Goal: Information Seeking & Learning: Understand process/instructions

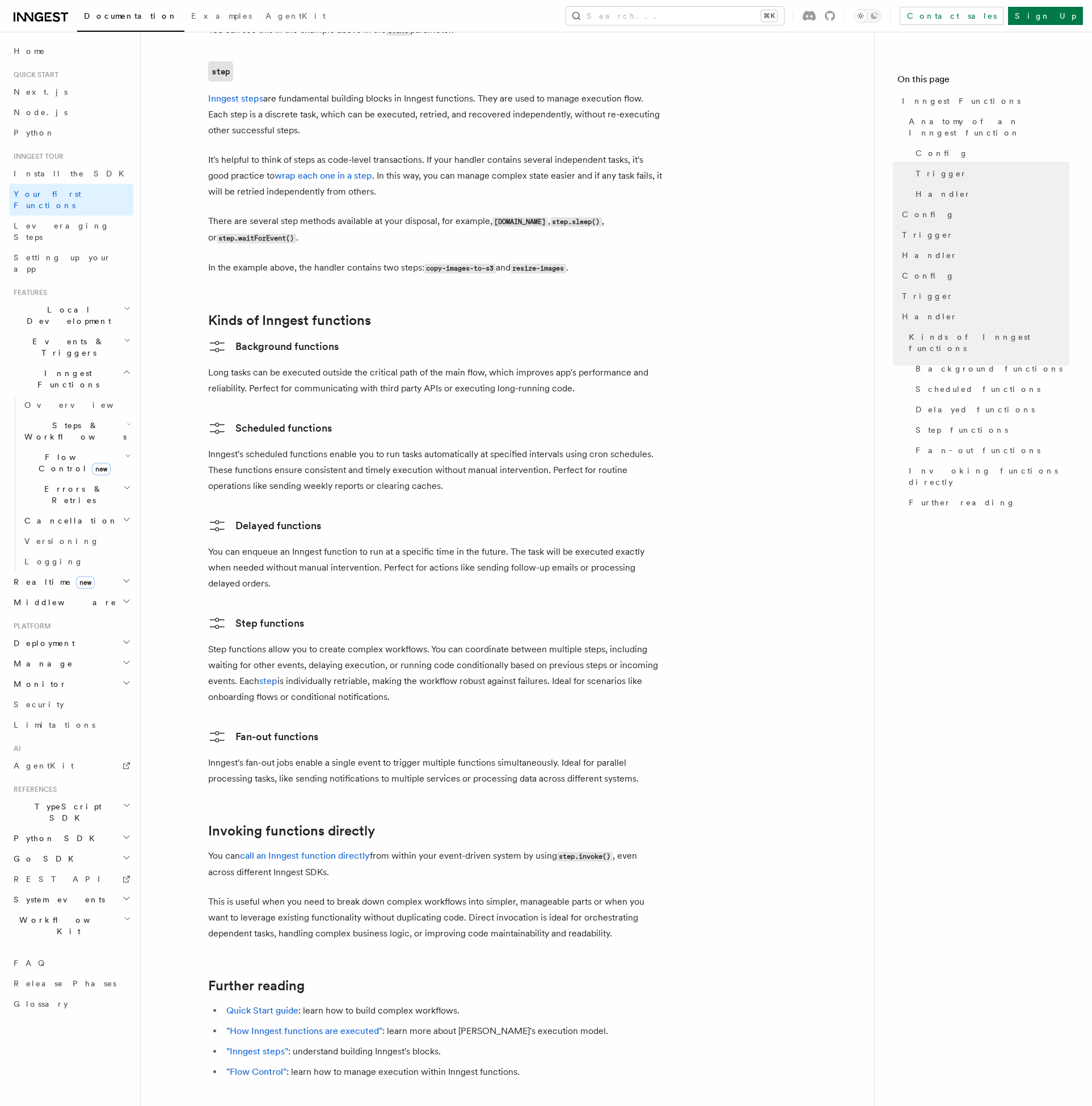
scroll to position [1674, 0]
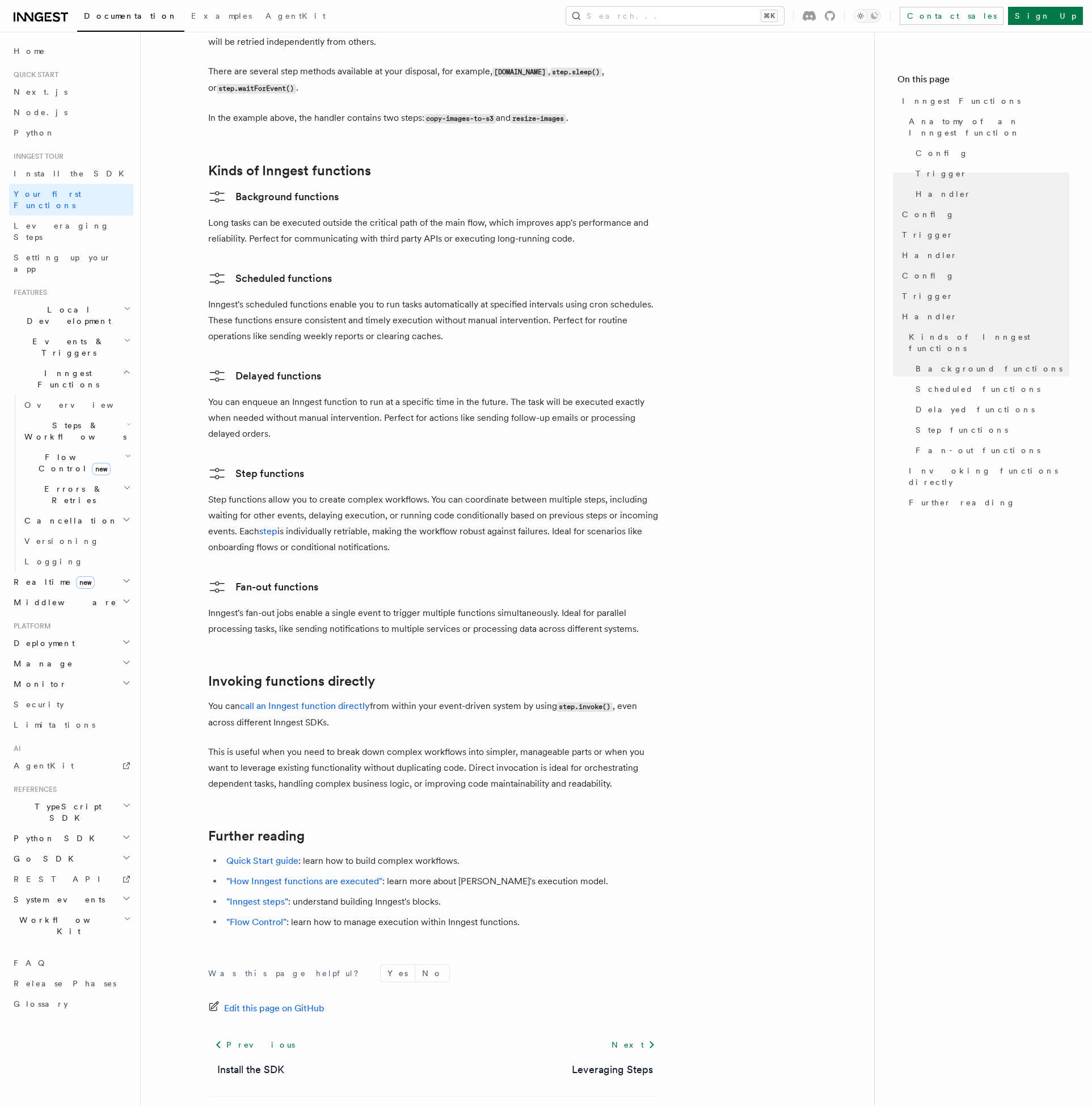
click at [251, 853] on ul "Quick Start guide : learn how to build complex workflows. "How Inngest function…" at bounding box center [435, 891] width 454 height 77
click at [304, 876] on link ""How Inngest functions are executed"" at bounding box center [304, 881] width 156 height 11
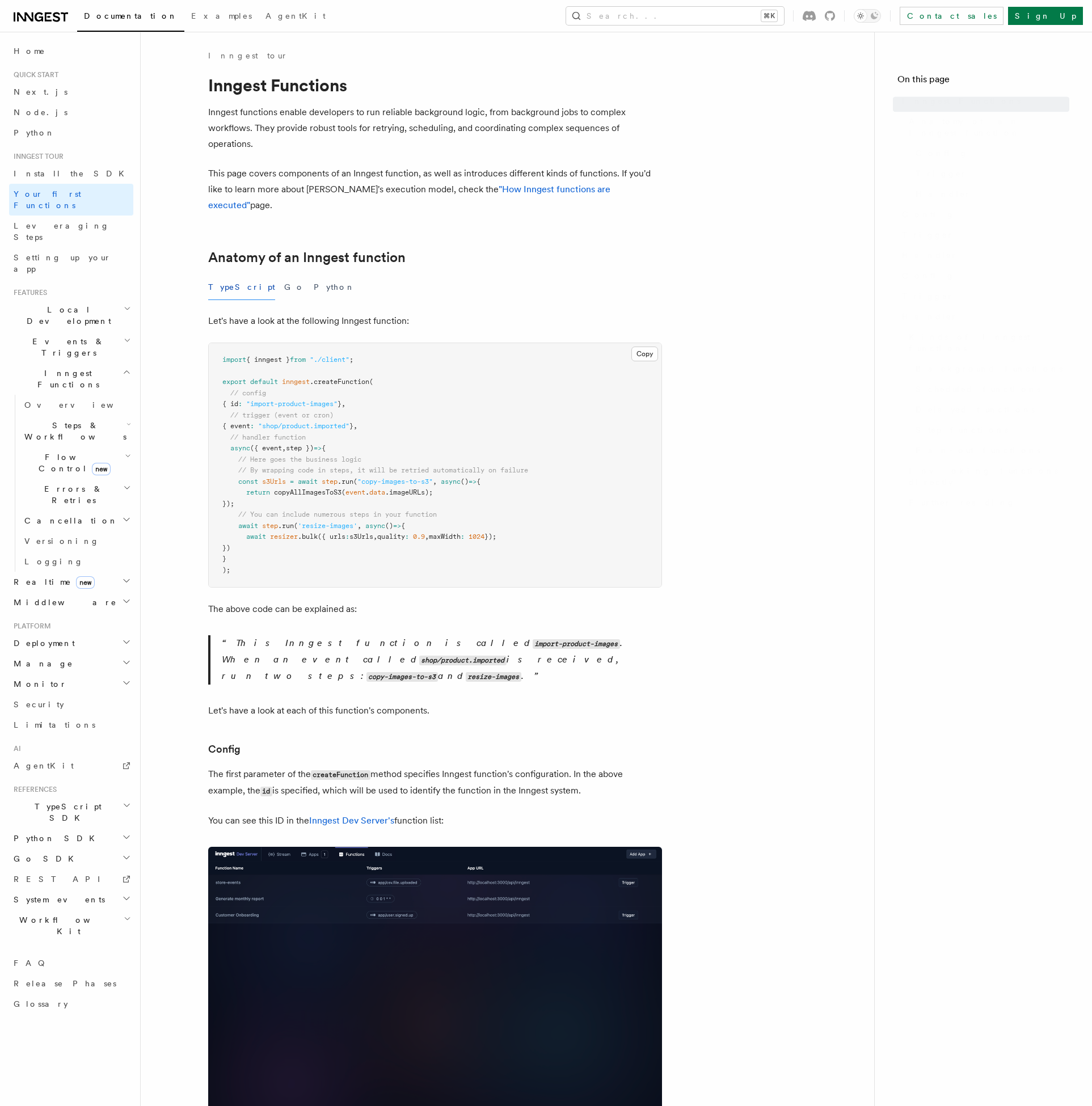
scroll to position [1636, 0]
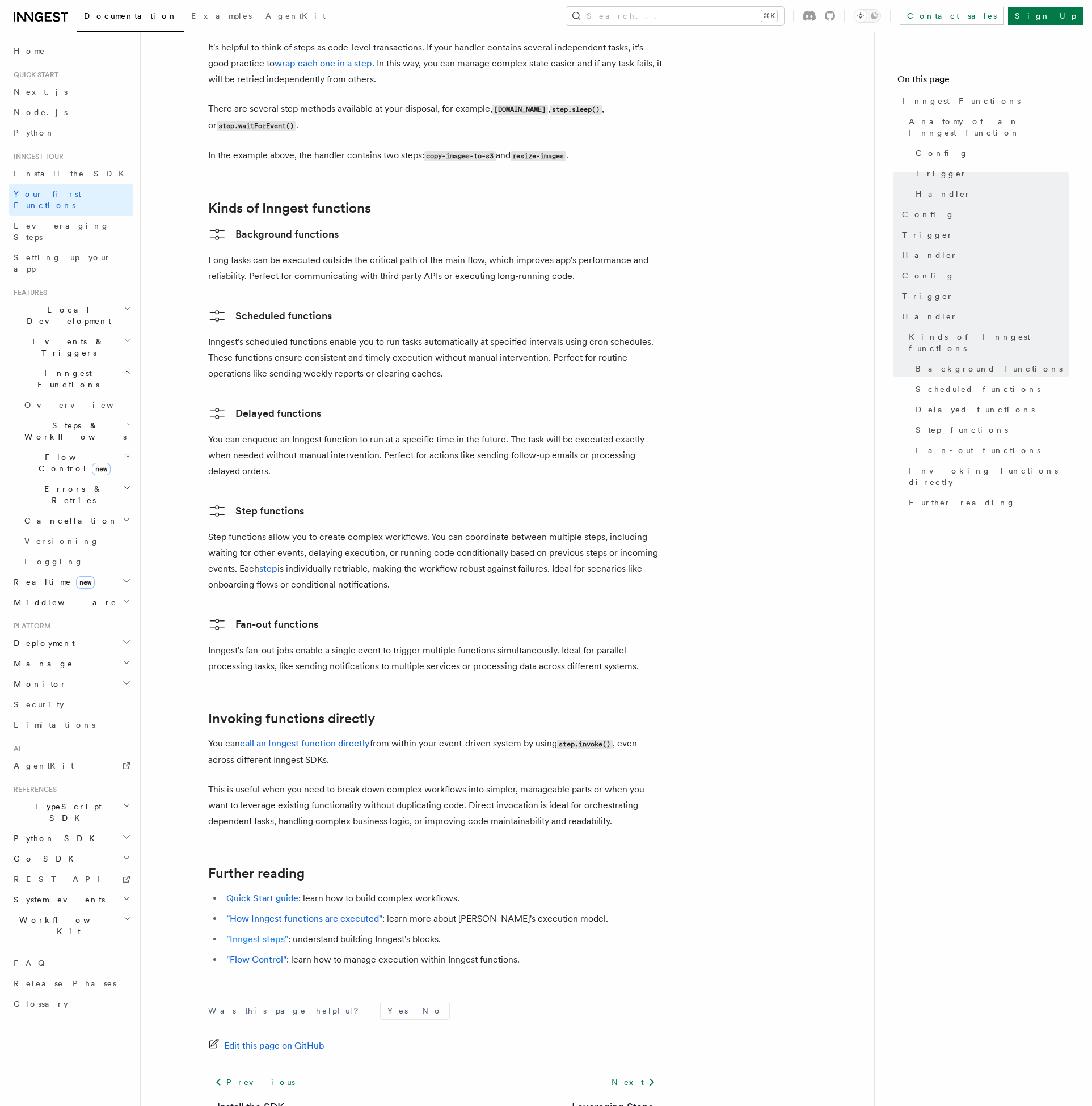
click at [255, 934] on link ""Inngest steps"" at bounding box center [257, 939] width 62 height 11
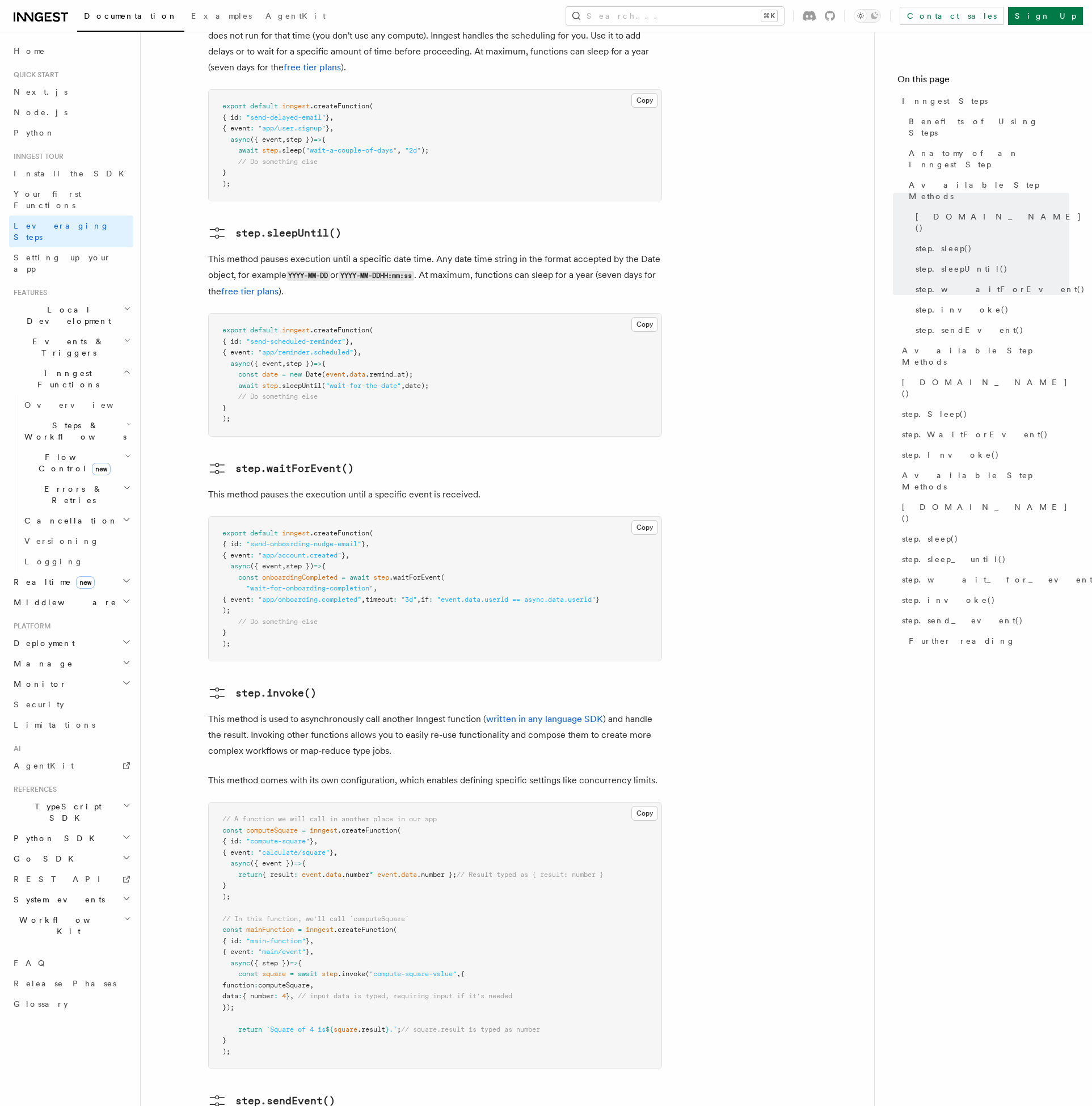
scroll to position [1887, 0]
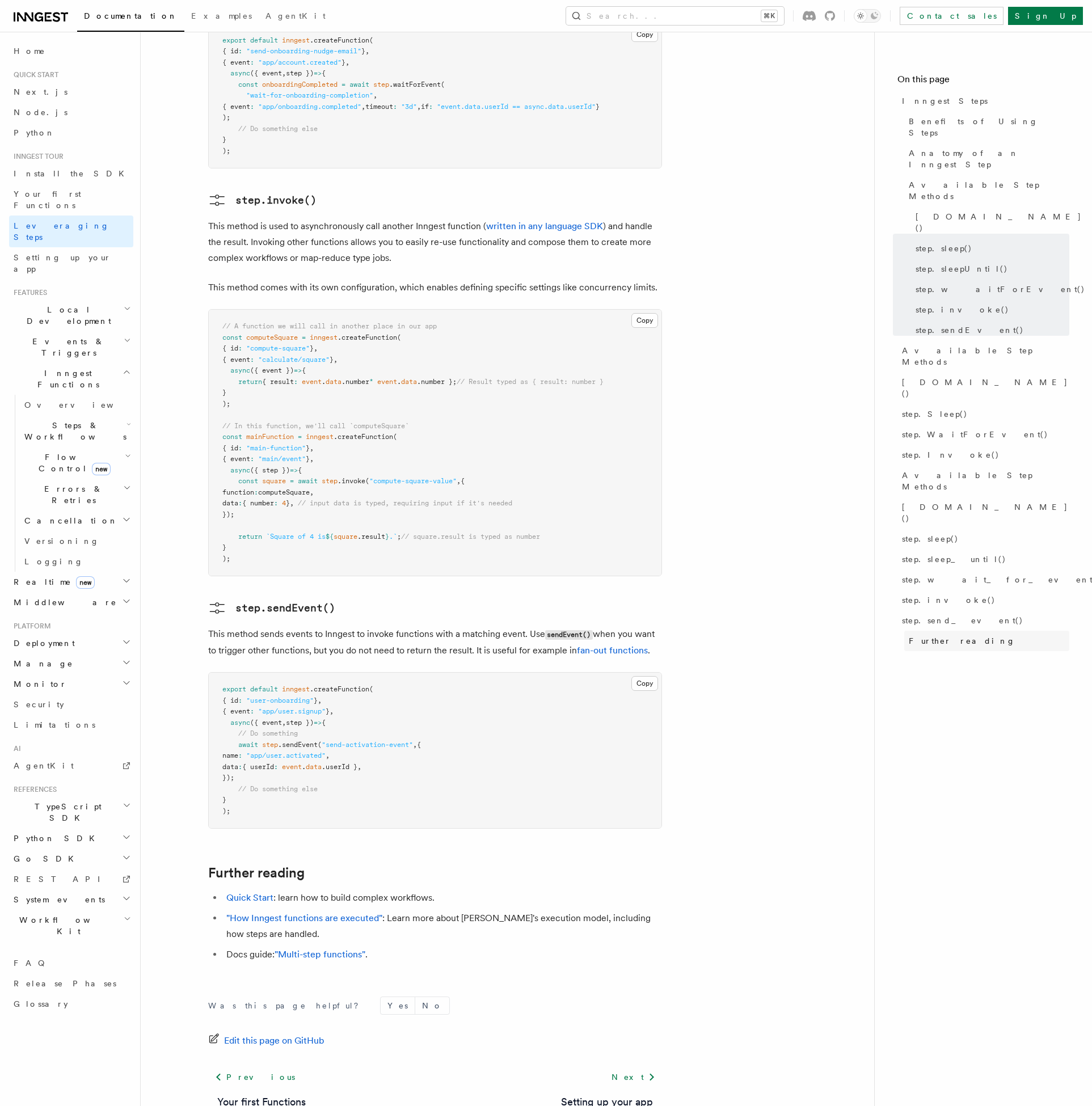
click at [934, 635] on span "Further reading" at bounding box center [962, 641] width 107 height 12
click at [240, 947] on li "Docs guide: "Multi-step functions" ." at bounding box center [443, 955] width 439 height 16
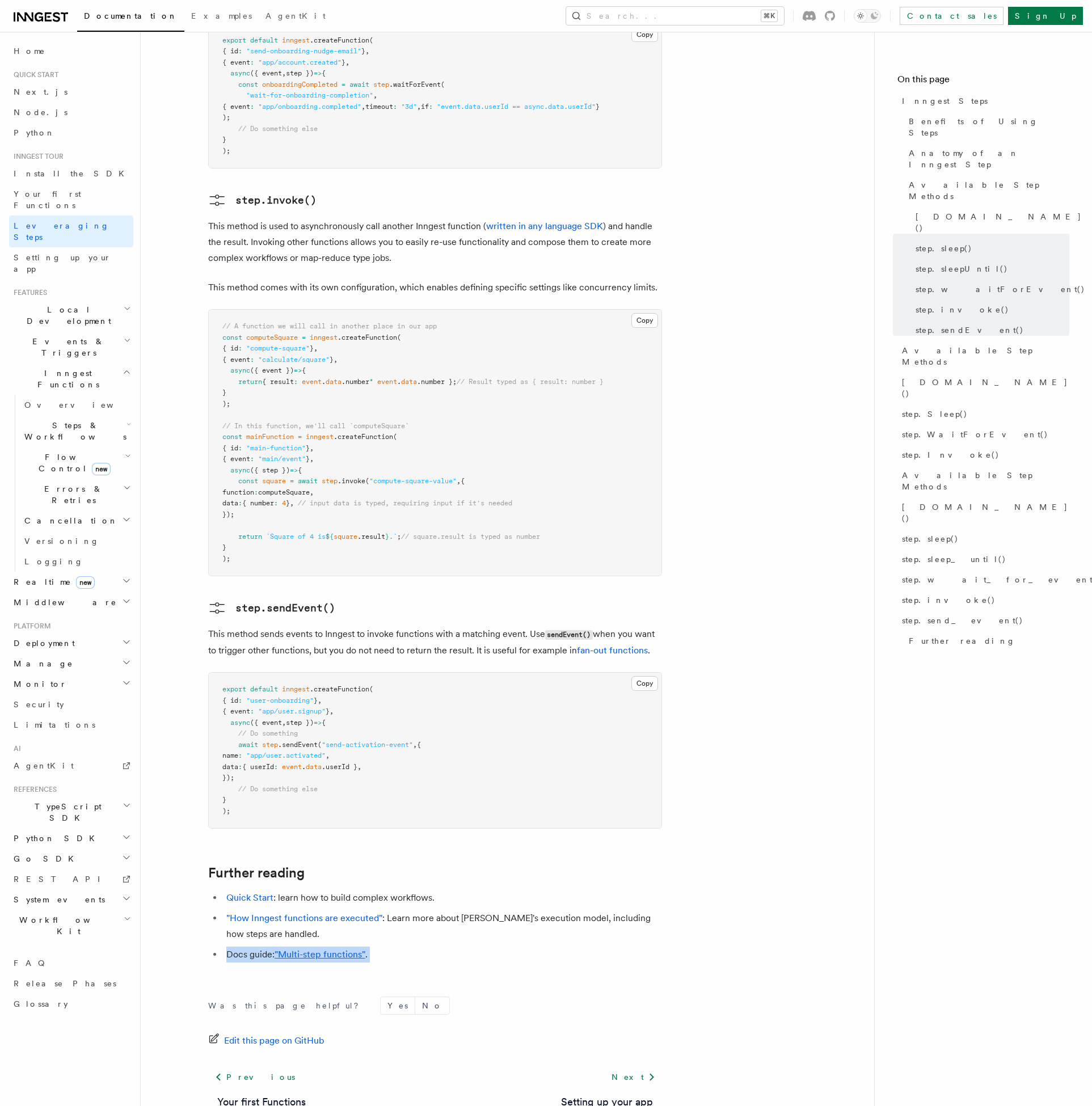
click at [259, 911] on li ""How Inngest functions are executed" : Learn more about [PERSON_NAME]'s executi…" at bounding box center [443, 926] width 439 height 31
click at [306, 947] on li "Docs guide: "Multi-step functions" ." at bounding box center [443, 955] width 439 height 16
click at [346, 949] on link ""Multi-step functions"" at bounding box center [320, 954] width 91 height 11
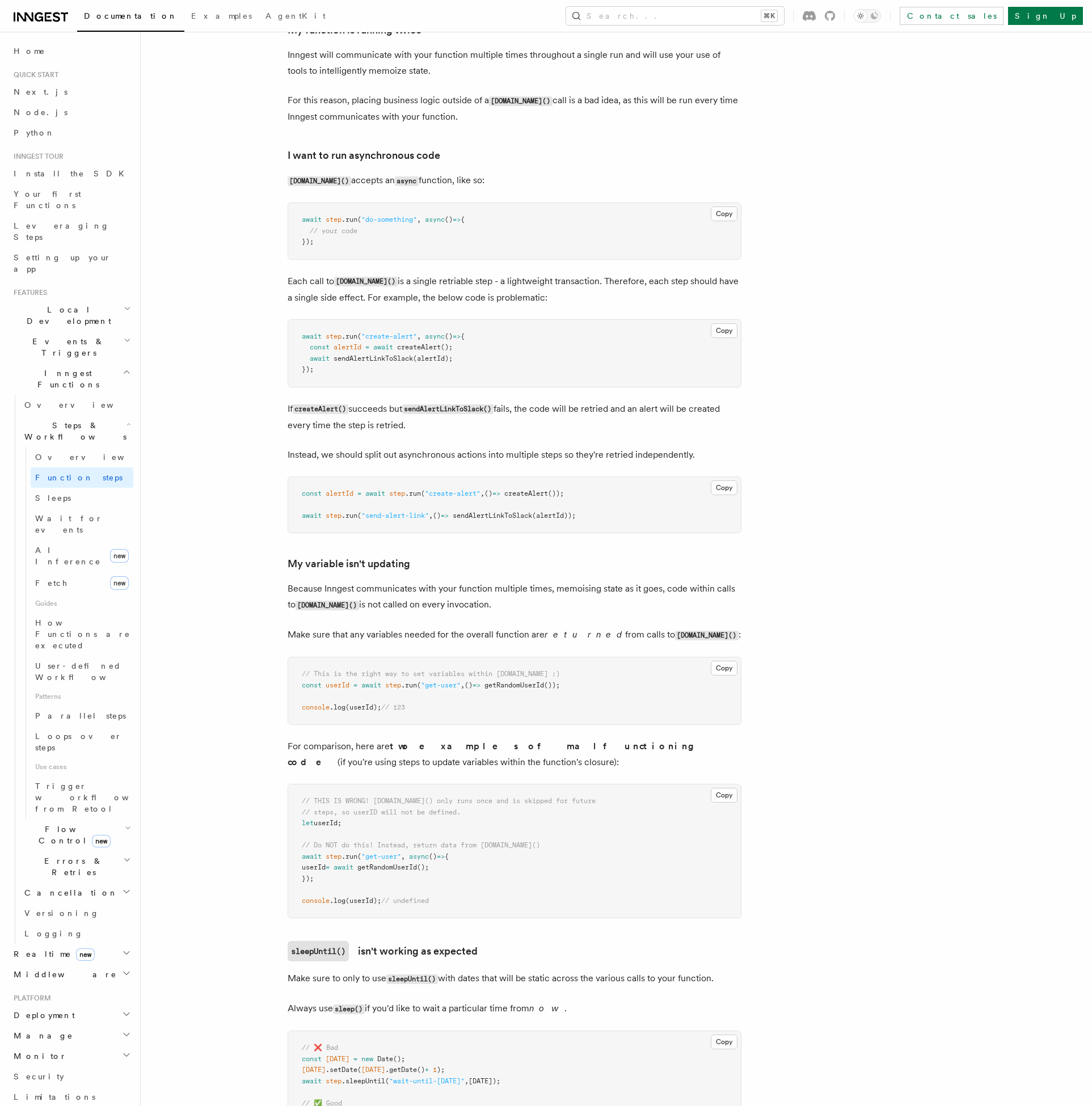
scroll to position [2085, 0]
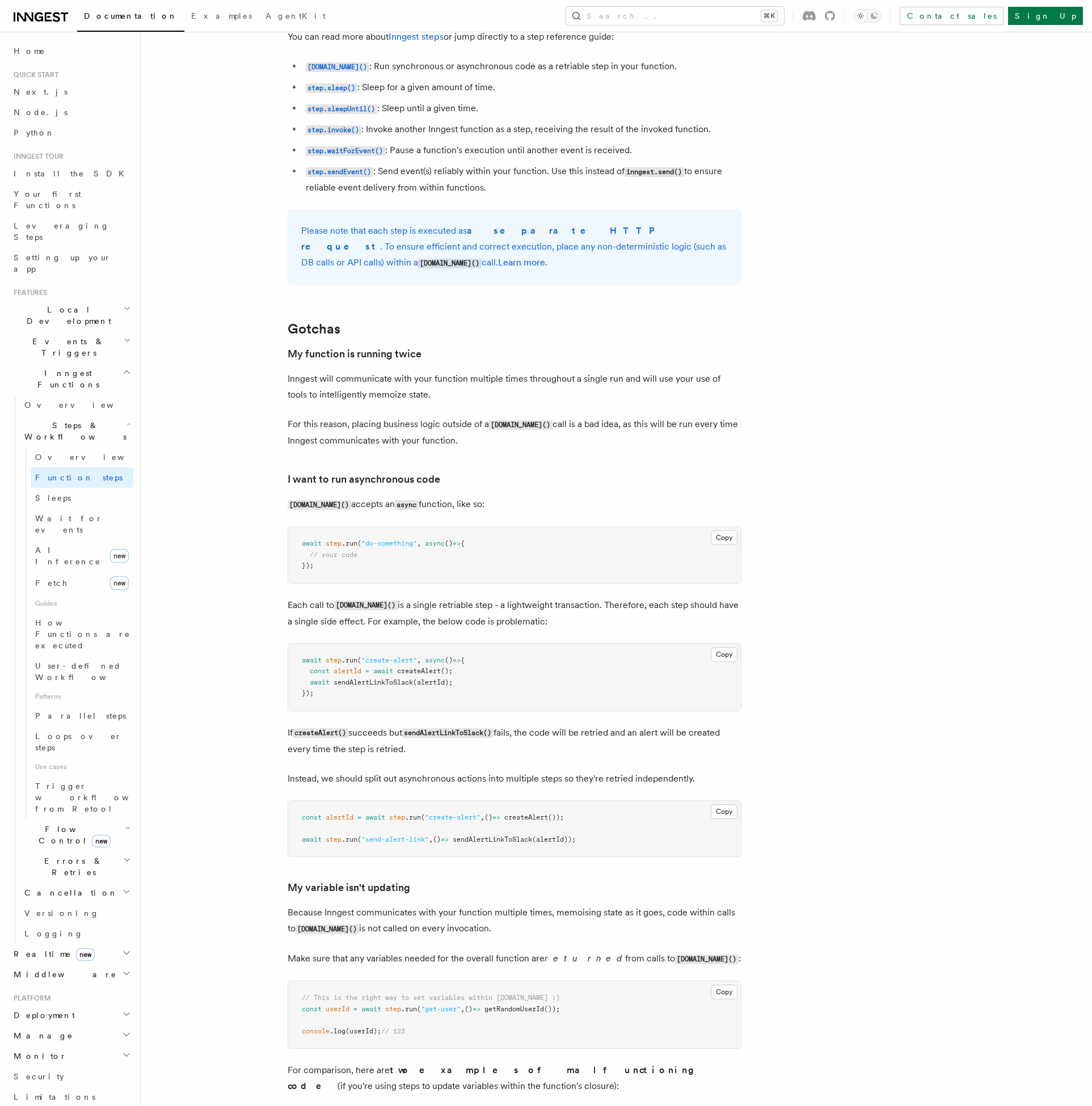
click at [351, 389] on p "Inngest will communicate with your function multiple times throughout a single …" at bounding box center [515, 386] width 454 height 31
drag, startPoint x: 338, startPoint y: 371, endPoint x: 347, endPoint y: 389, distance: 20.1
click at [347, 389] on p "Inngest will communicate with your function multiple times throughout a single …" at bounding box center [515, 386] width 454 height 31
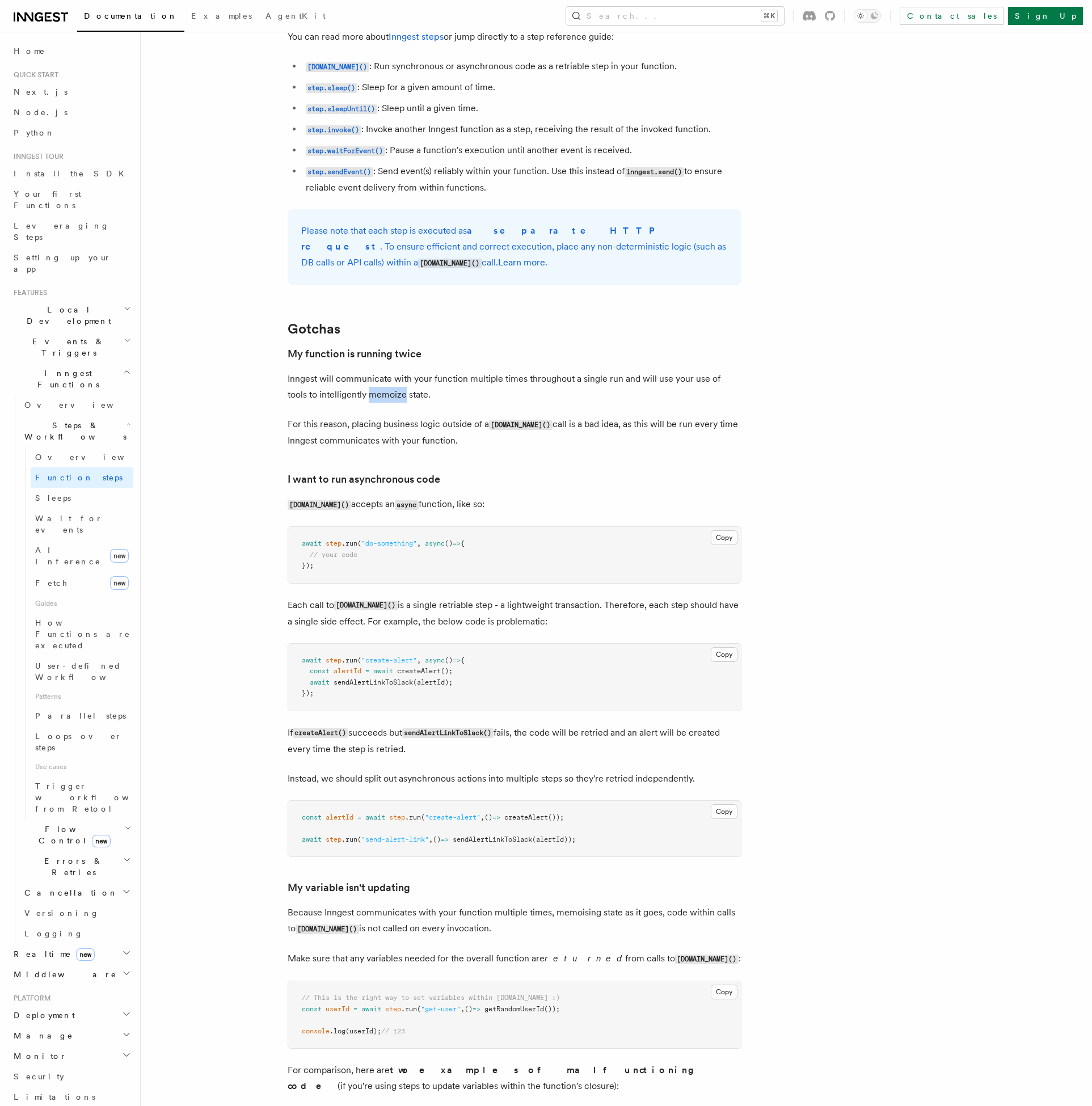
click at [347, 389] on p "Inngest will communicate with your function multiple times throughout a single …" at bounding box center [515, 386] width 454 height 31
click at [376, 382] on p "Inngest will communicate with your function multiple times throughout a single …" at bounding box center [515, 386] width 454 height 31
click at [434, 395] on p "Inngest will communicate with your function multiple times throughout a single …" at bounding box center [515, 386] width 454 height 31
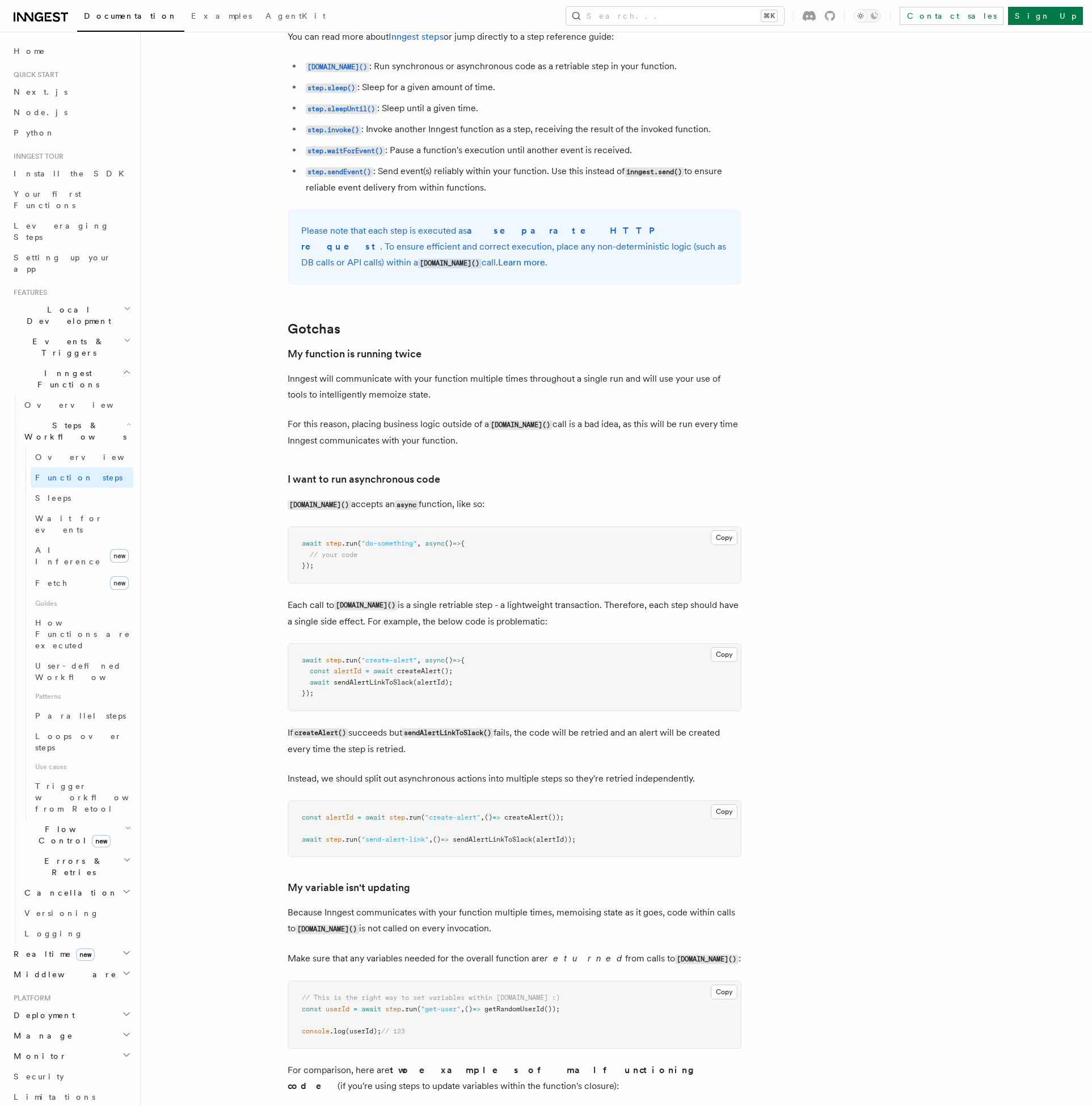
click at [434, 395] on p "Inngest will communicate with your function multiple times throughout a single …" at bounding box center [515, 386] width 454 height 31
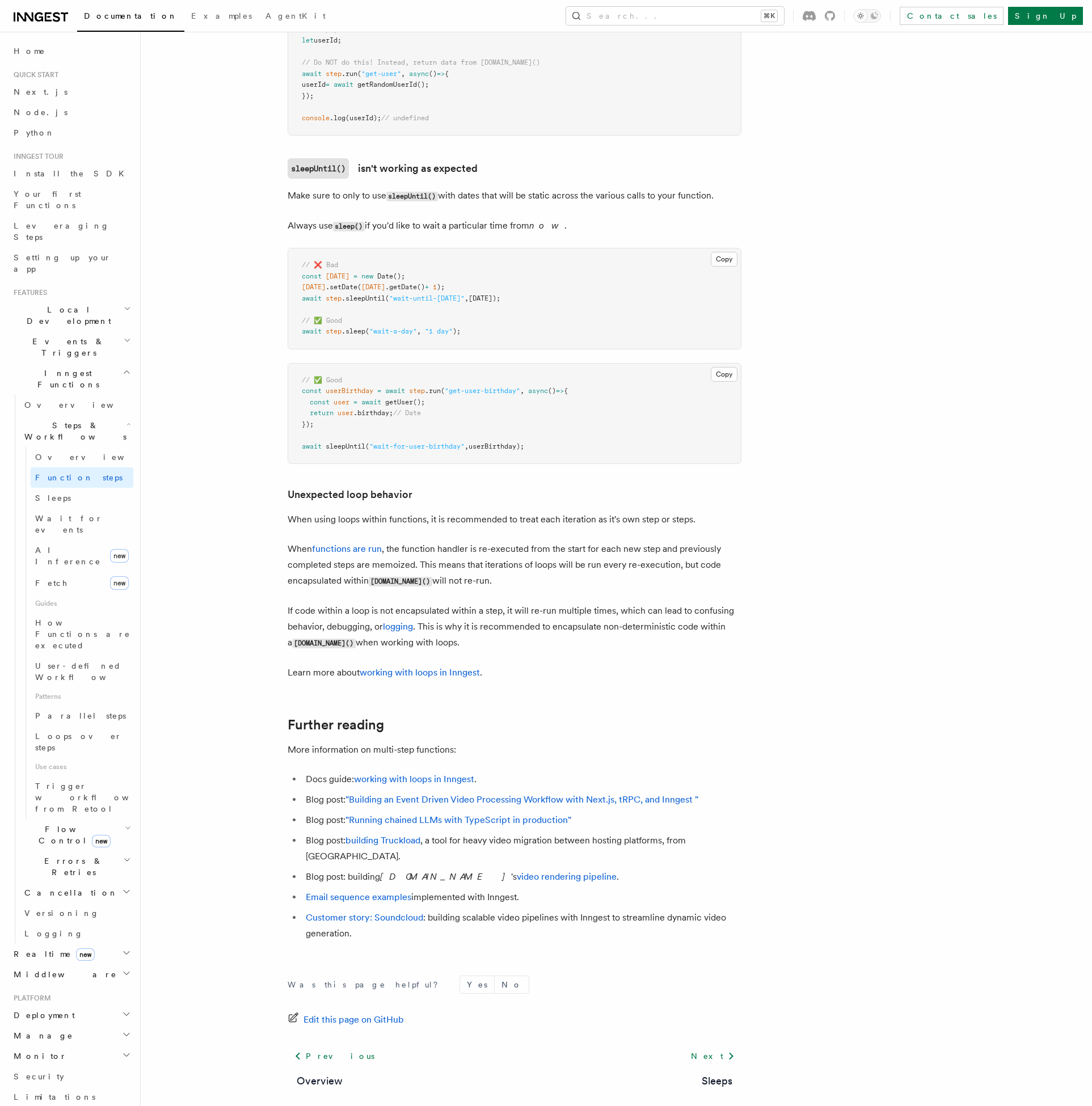
scroll to position [3229, 0]
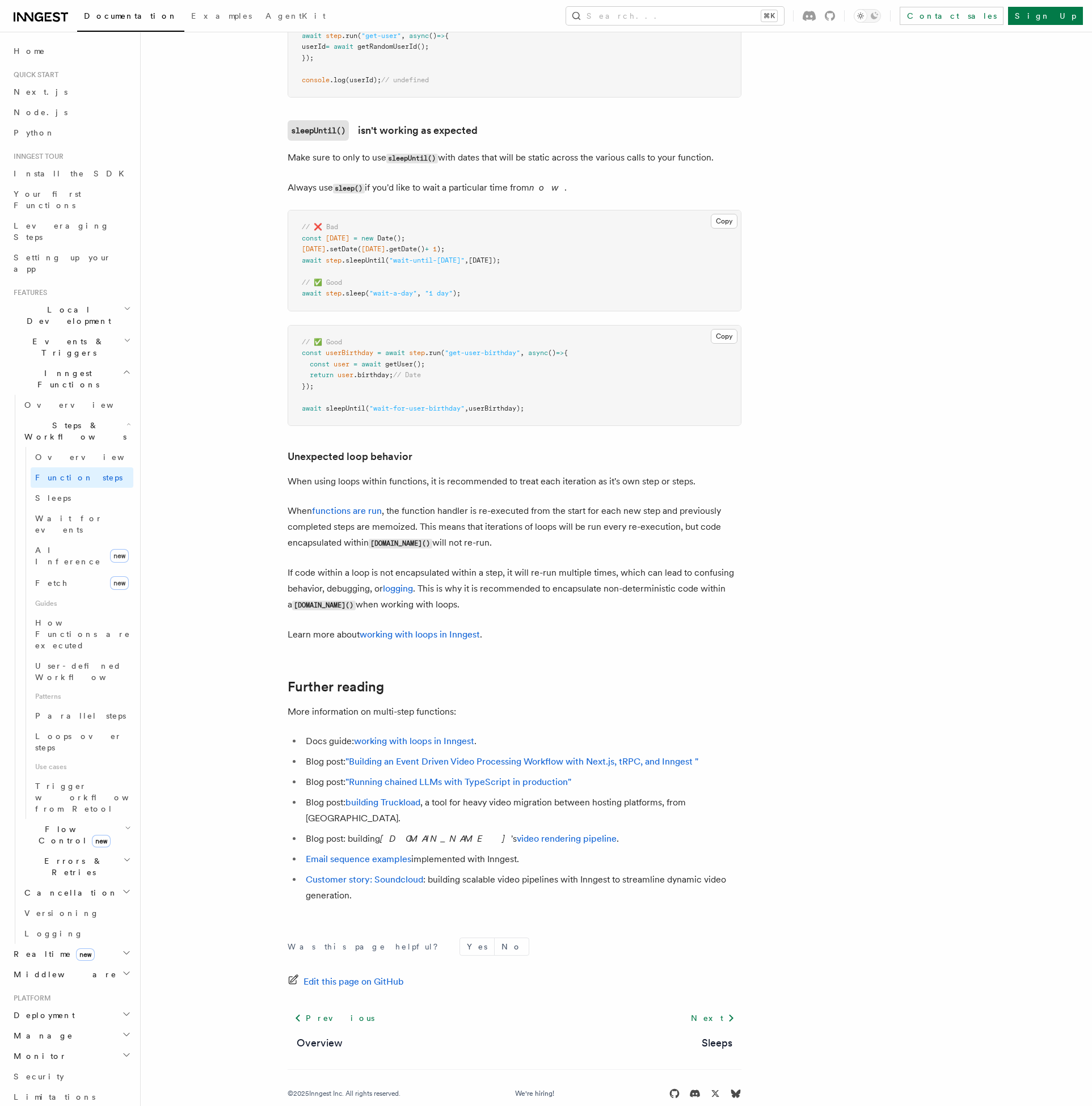
click at [314, 771] on ul "Docs guide: working with loops in Inngest . Blog post: "Building an Event Drive…" at bounding box center [515, 819] width 454 height 170
click at [310, 793] on ul "Docs guide: working with loops in Inngest . Blog post: "Building an Event Drive…" at bounding box center [515, 819] width 454 height 170
click at [310, 811] on ul "Docs guide: working with loops in Inngest . Blog post: "Building an Event Drive…" at bounding box center [515, 819] width 454 height 170
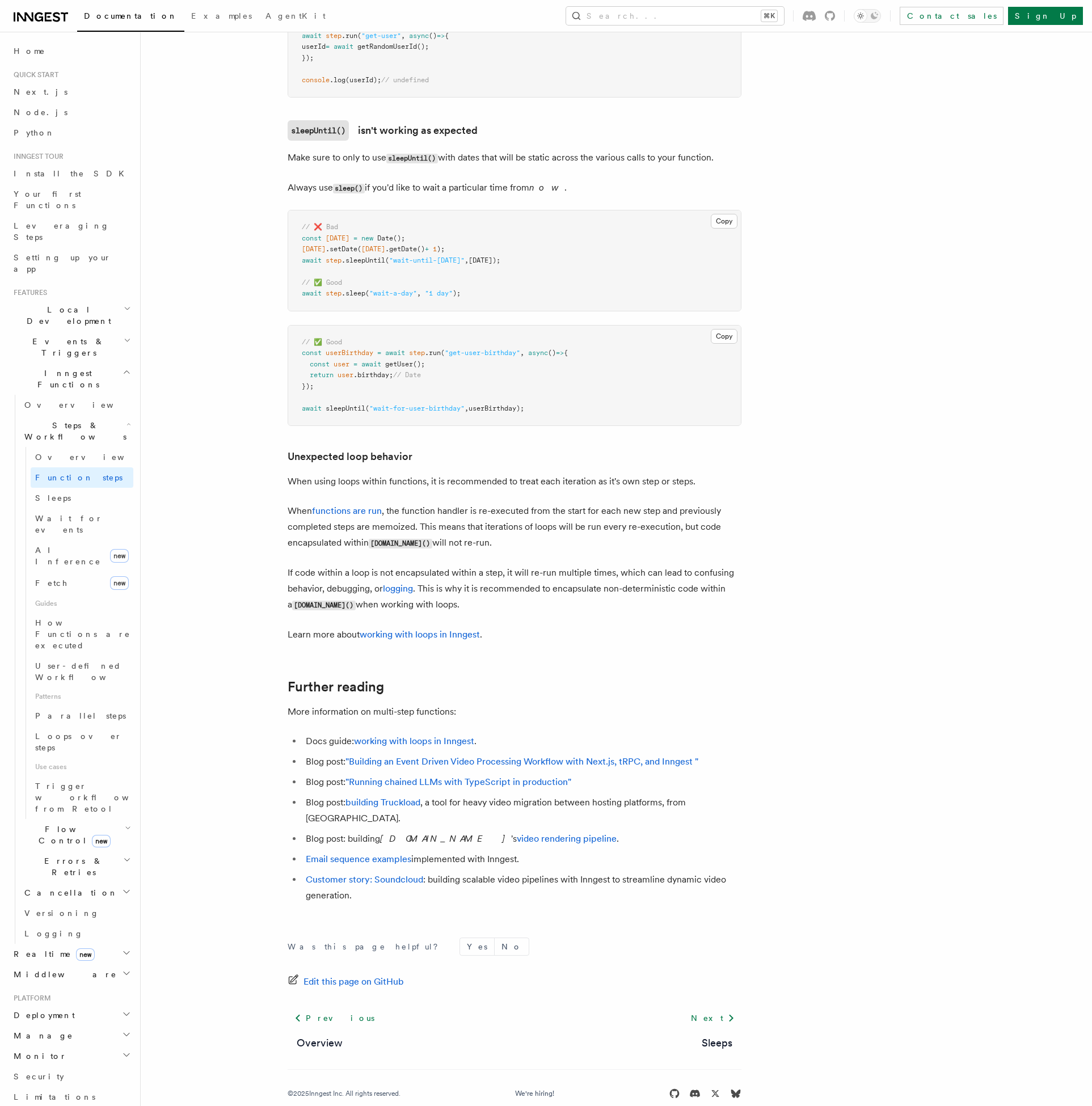
click at [310, 811] on ul "Docs guide: working with loops in Inngest . Blog post: "Building an Event Drive…" at bounding box center [515, 819] width 454 height 170
click at [337, 734] on li "Docs guide: working with loops in Inngest ." at bounding box center [522, 741] width 439 height 16
click at [427, 529] on p "When functions are run , the function handler is re-executed from the start for…" at bounding box center [515, 527] width 454 height 48
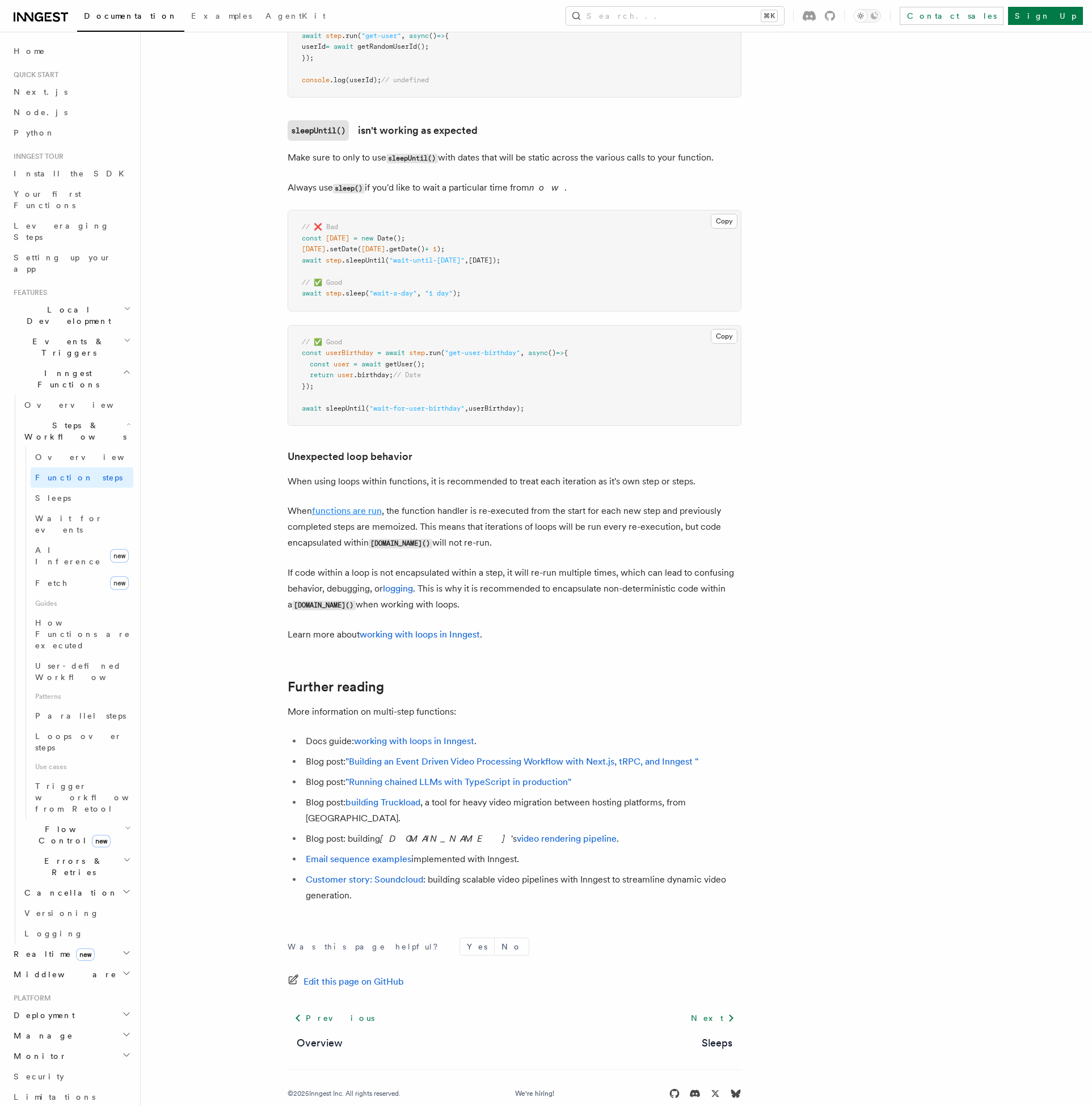
click at [376, 508] on link "functions are run" at bounding box center [347, 510] width 69 height 11
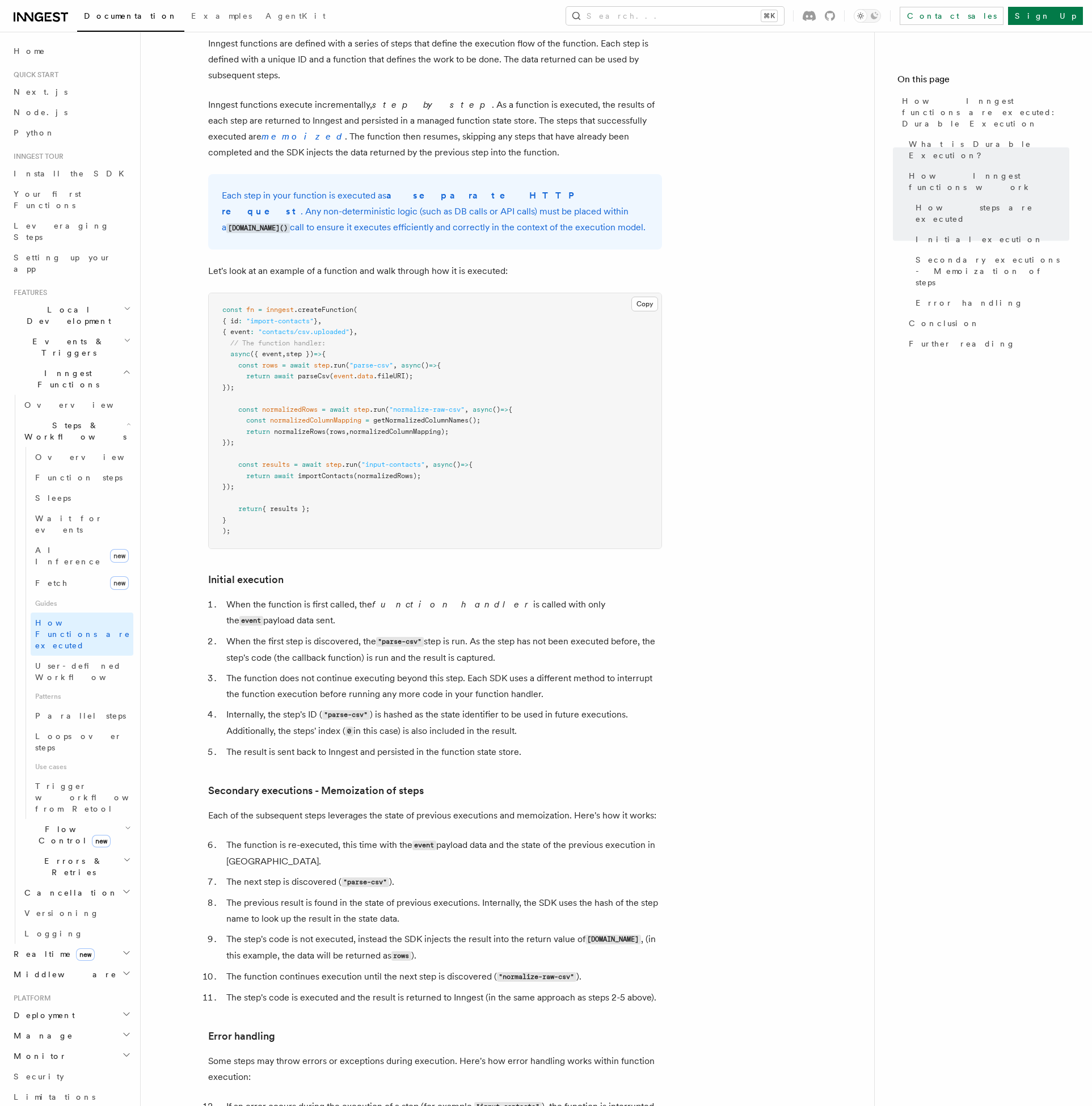
scroll to position [979, 0]
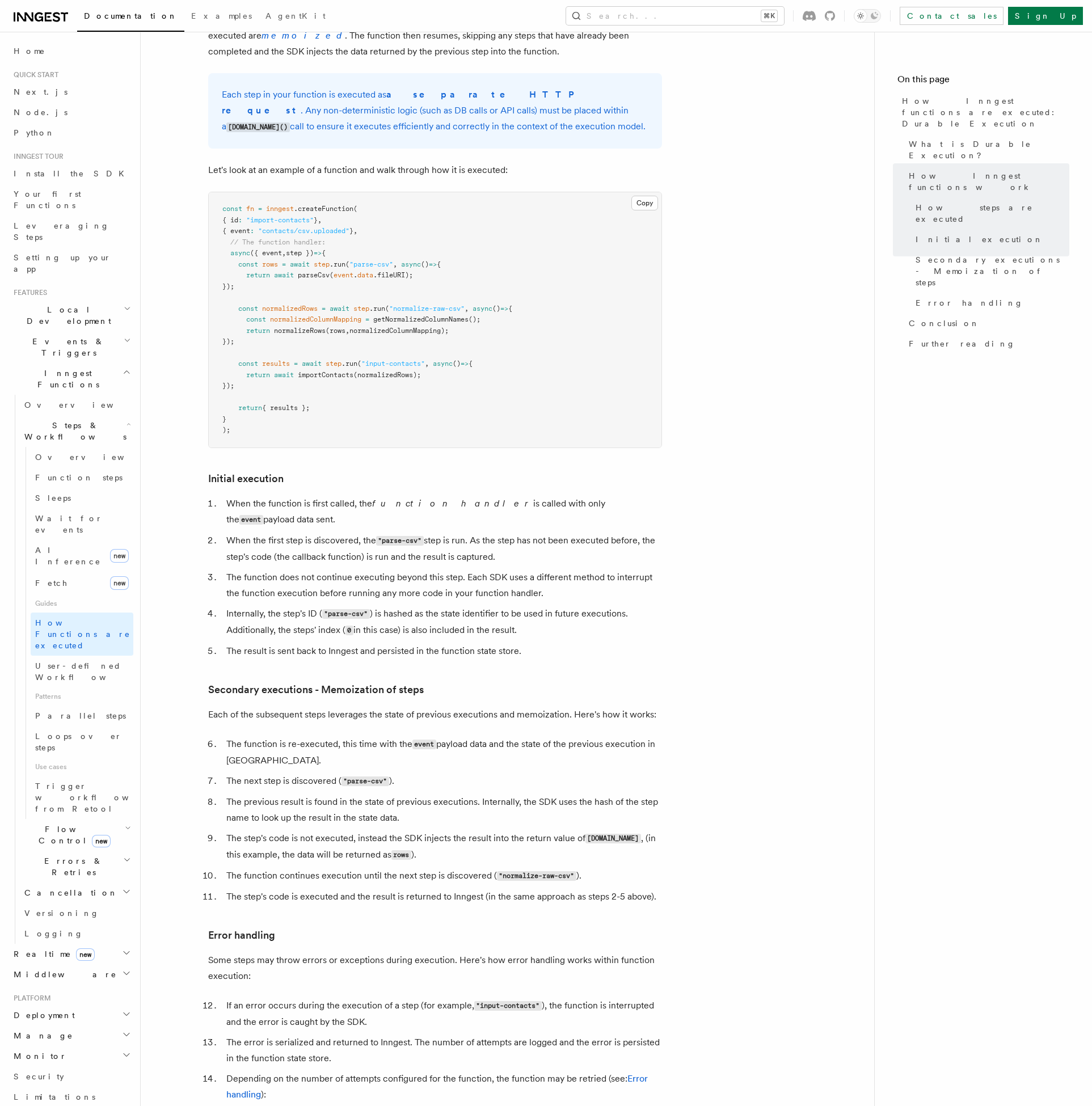
click at [336, 462] on article "Features Inngest Functions Steps & Workflows How Inngest functions are executed…" at bounding box center [507, 412] width 697 height 2684
click at [281, 569] on li "The function does not continue executing beyond this step. Each SDK uses a diff…" at bounding box center [443, 585] width 439 height 31
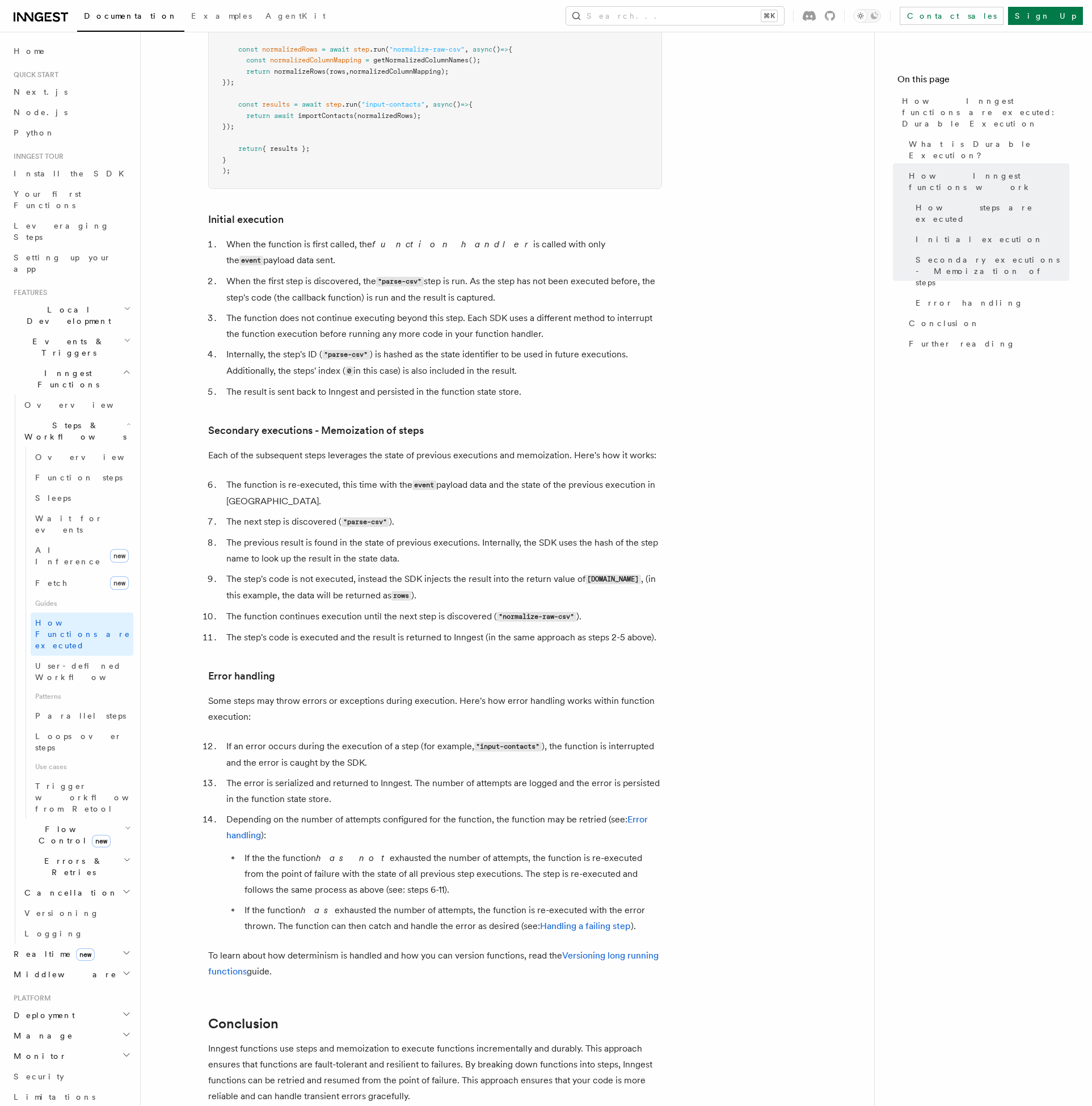
scroll to position [1407, 0]
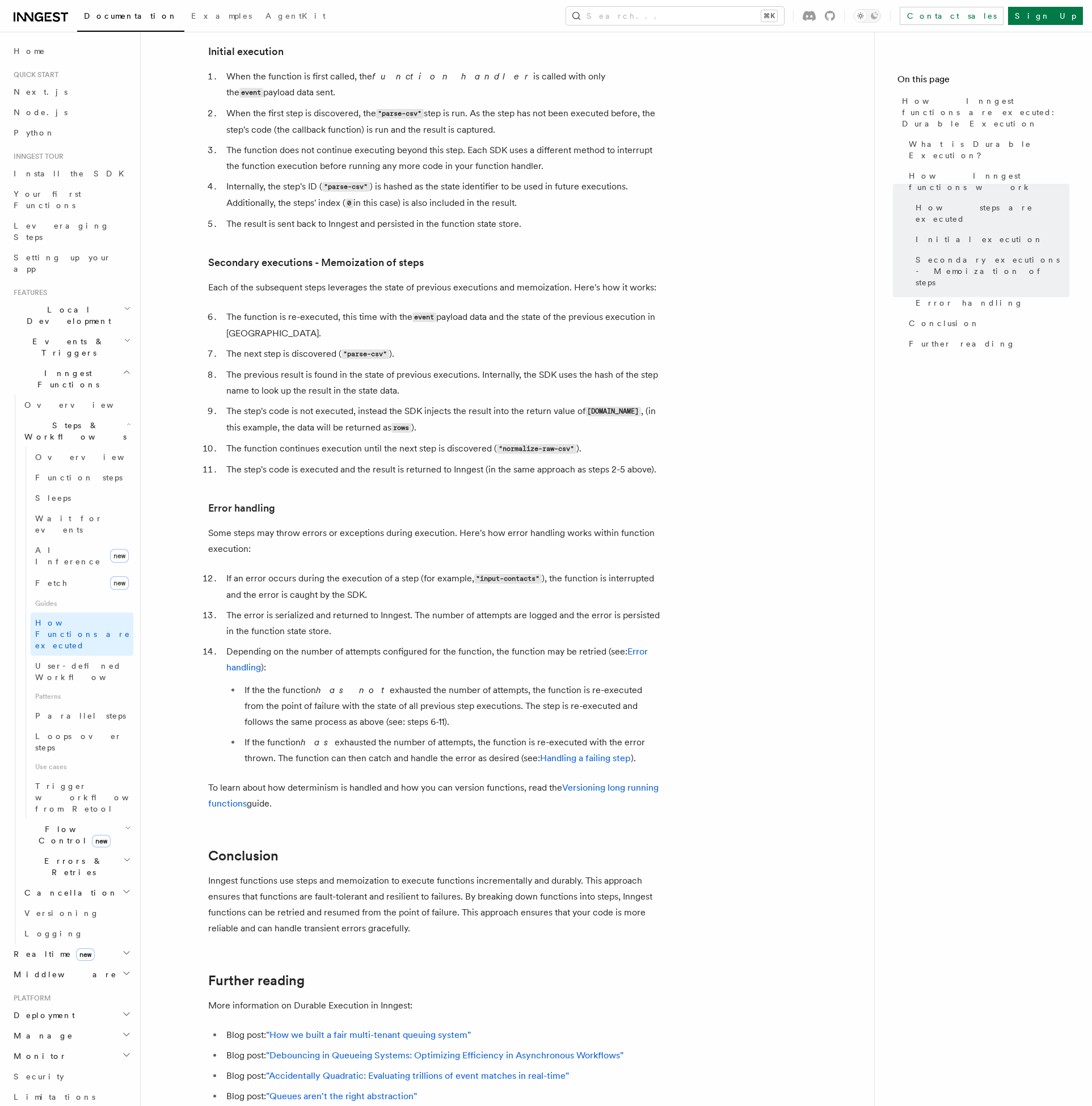
click at [922, 734] on nav "On this page How Inngest functions are executed: Durable Execution What is Dura…" at bounding box center [983, 568] width 218 height 1075
